Goal: Find contact information: Find contact information

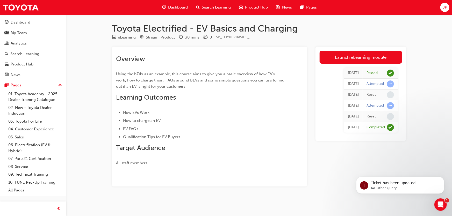
click at [444, 9] on span "JP" at bounding box center [445, 7] width 4 height 6
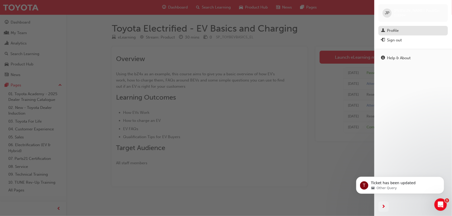
click at [399, 31] on div "Profile" at bounding box center [413, 30] width 64 height 6
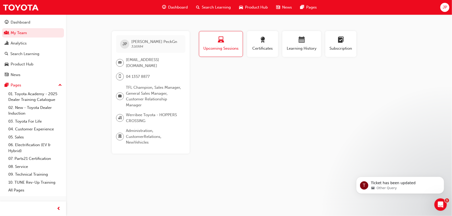
drag, startPoint x: 141, startPoint y: 65, endPoint x: 126, endPoint y: 60, distance: 15.8
click at [126, 60] on span "[EMAIL_ADDRESS][DOMAIN_NAME]" at bounding box center [153, 63] width 55 height 12
copy span "[EMAIL_ADDRESS][DOMAIN_NAME]"
